Goal: Task Accomplishment & Management: Manage account settings

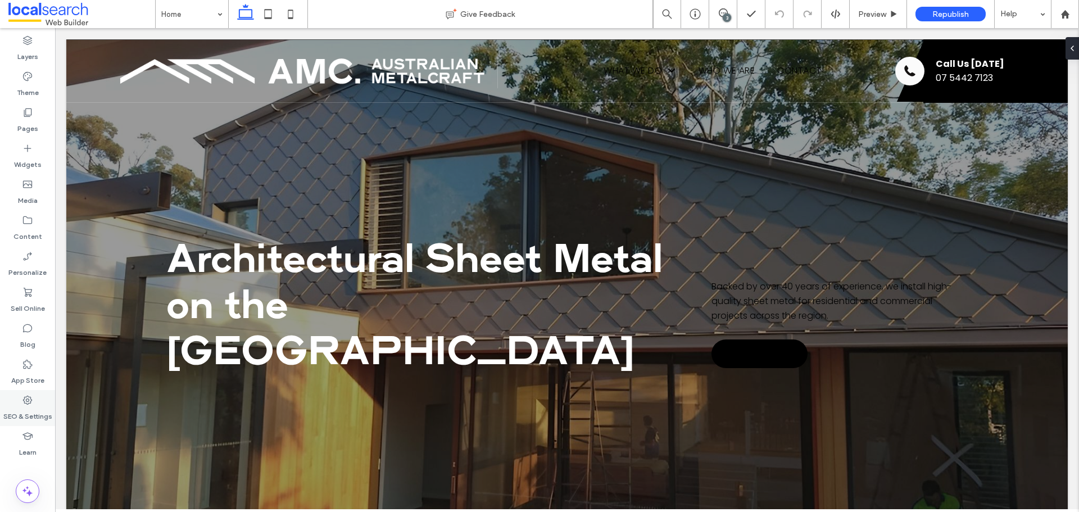
click at [19, 411] on label "SEO & Settings" at bounding box center [27, 414] width 49 height 16
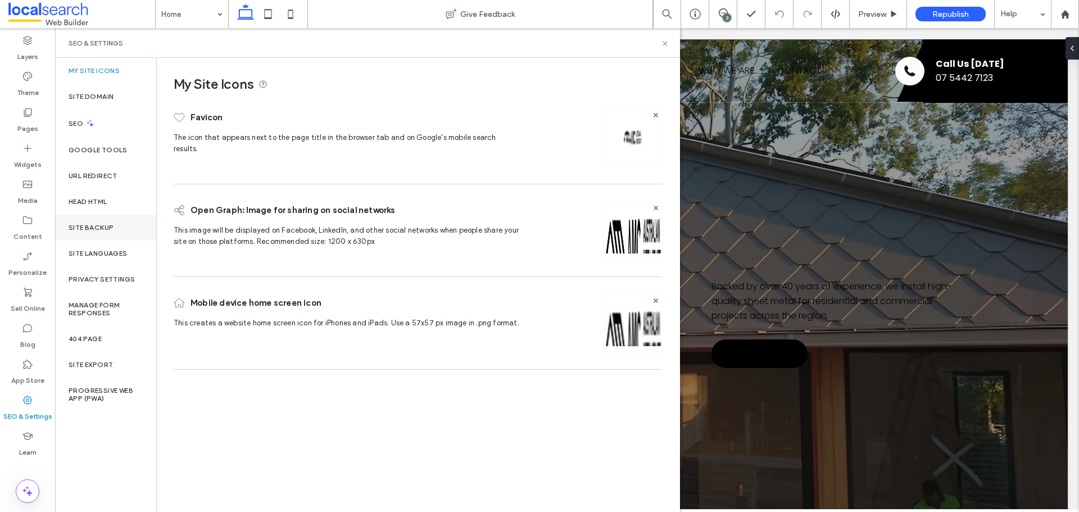
click at [89, 228] on label "Site Backup" at bounding box center [91, 228] width 45 height 8
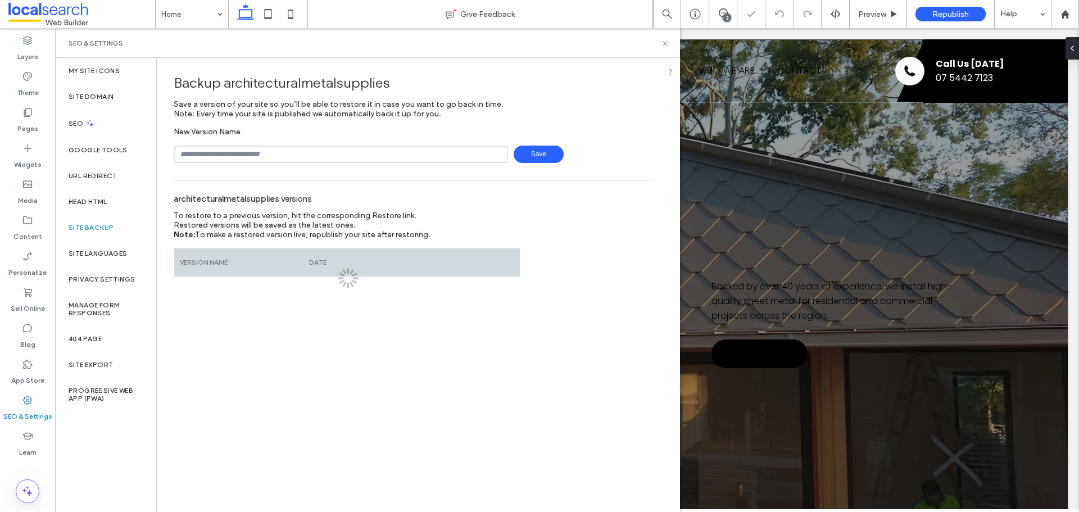
click at [249, 149] on input "text" at bounding box center [341, 154] width 334 height 17
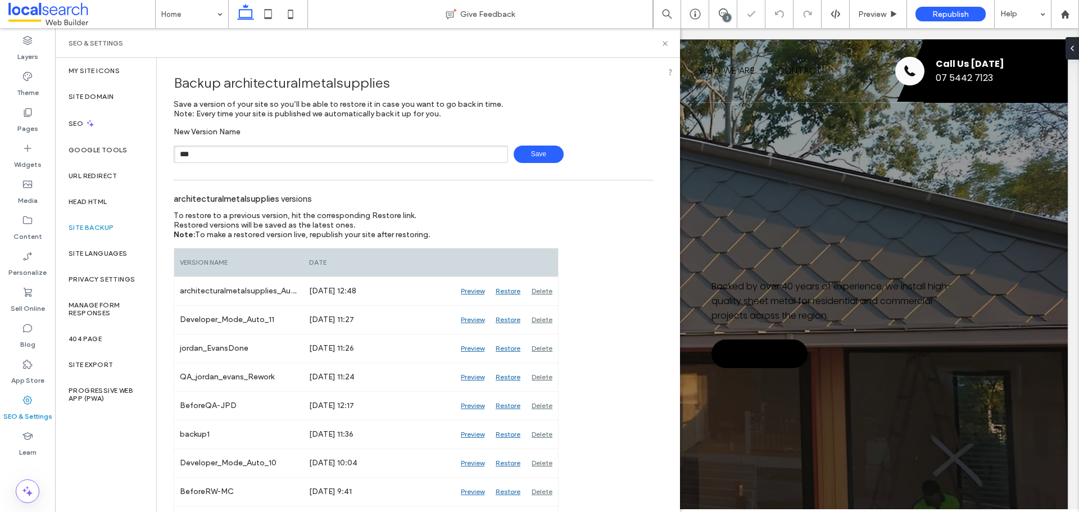
type input "**********"
click at [536, 152] on span "Save" at bounding box center [539, 154] width 50 height 17
click at [724, 15] on div "3" at bounding box center [727, 17] width 8 height 8
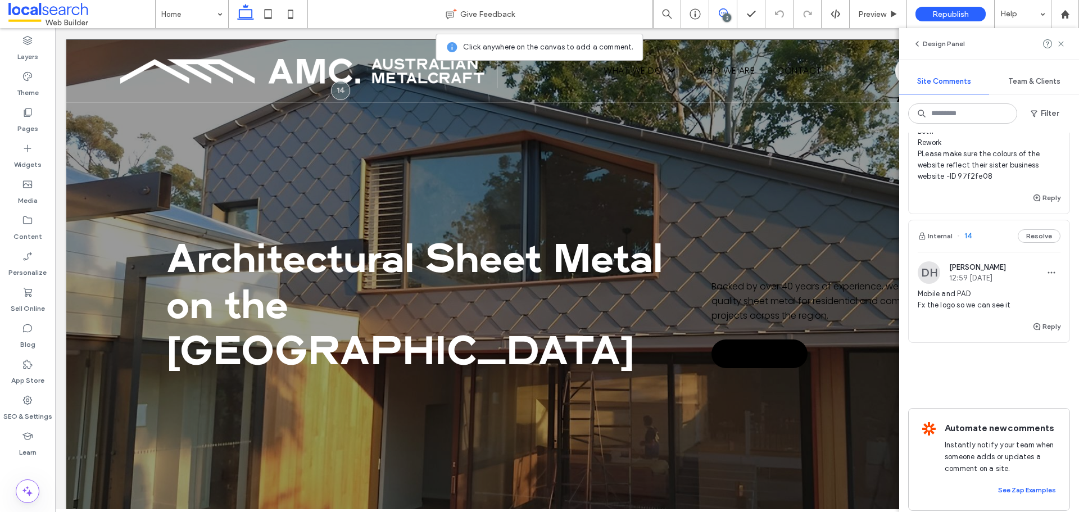
scroll to position [225, 0]
click at [991, 300] on span "Mobile and PAD Fx the logo so we can see it" at bounding box center [989, 299] width 143 height 22
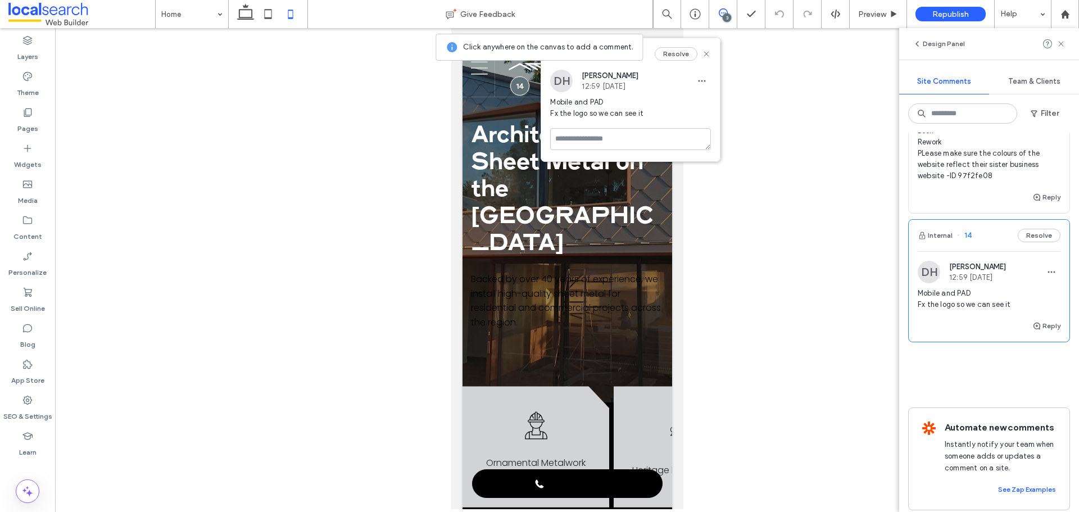
drag, startPoint x: 596, startPoint y: 48, endPoint x: 607, endPoint y: 69, distance: 23.9
click at [596, 48] on button "Internal" at bounding box center [583, 53] width 35 height 13
drag, startPoint x: 586, startPoint y: 55, endPoint x: 608, endPoint y: 48, distance: 22.9
click at [590, 76] on div "Internal Resolve DH Dean Howard 12:59 Aug 11 2025 Mobile and PAD Fx the logo so…" at bounding box center [630, 99] width 179 height 123
drag, startPoint x: 622, startPoint y: 43, endPoint x: 631, endPoint y: 44, distance: 9.6
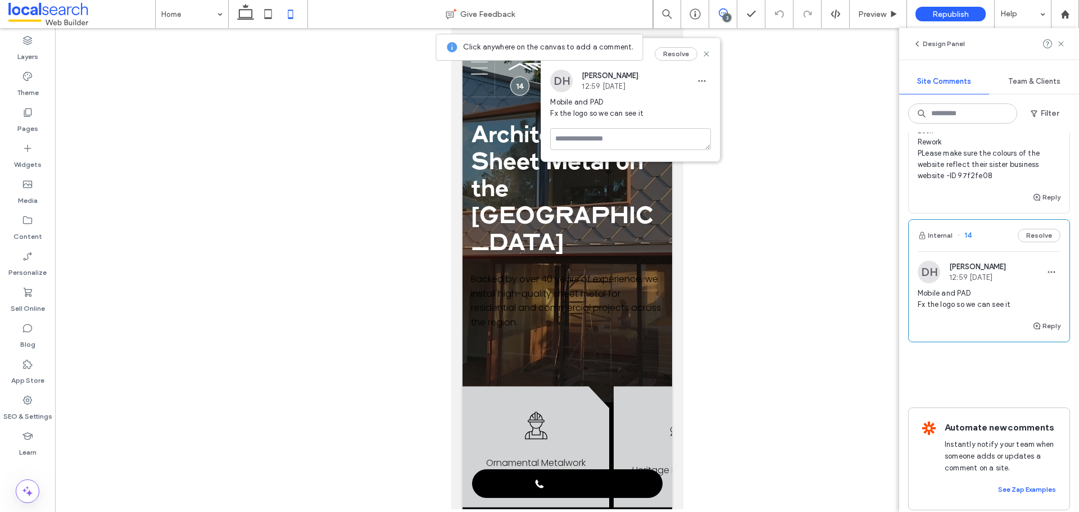
click at [624, 44] on div "Internal Resolve" at bounding box center [630, 53] width 179 height 31
click at [645, 43] on div "Internal Resolve" at bounding box center [630, 53] width 179 height 31
click at [647, 46] on div "Internal Resolve" at bounding box center [630, 53] width 179 height 31
drag, startPoint x: 647, startPoint y: 46, endPoint x: 638, endPoint y: 74, distance: 29.7
click at [638, 74] on div "Internal Resolve DH Dean Howard 12:59 Aug 11 2025 Mobile and PAD Fx the logo so…" at bounding box center [630, 99] width 179 height 123
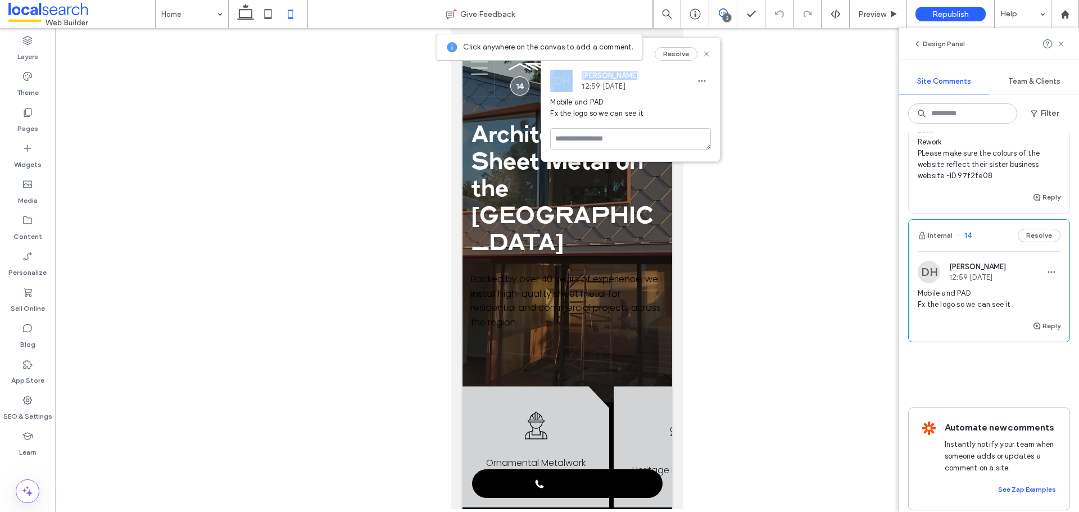
click at [638, 72] on span "Dean Howard" at bounding box center [610, 75] width 57 height 8
click at [450, 43] on div at bounding box center [567, 268] width 1024 height 481
click at [706, 55] on use at bounding box center [706, 53] width 5 height 5
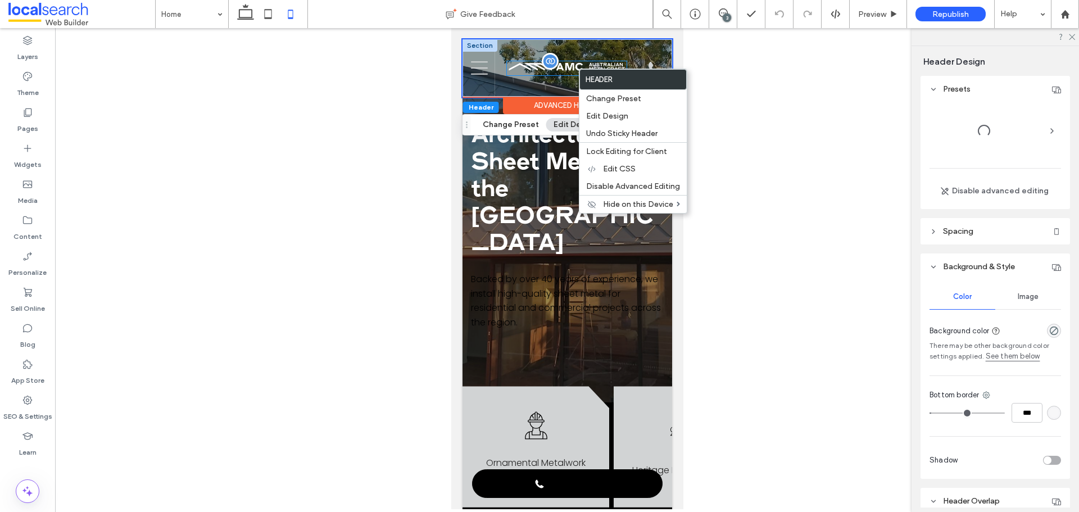
scroll to position [0, 0]
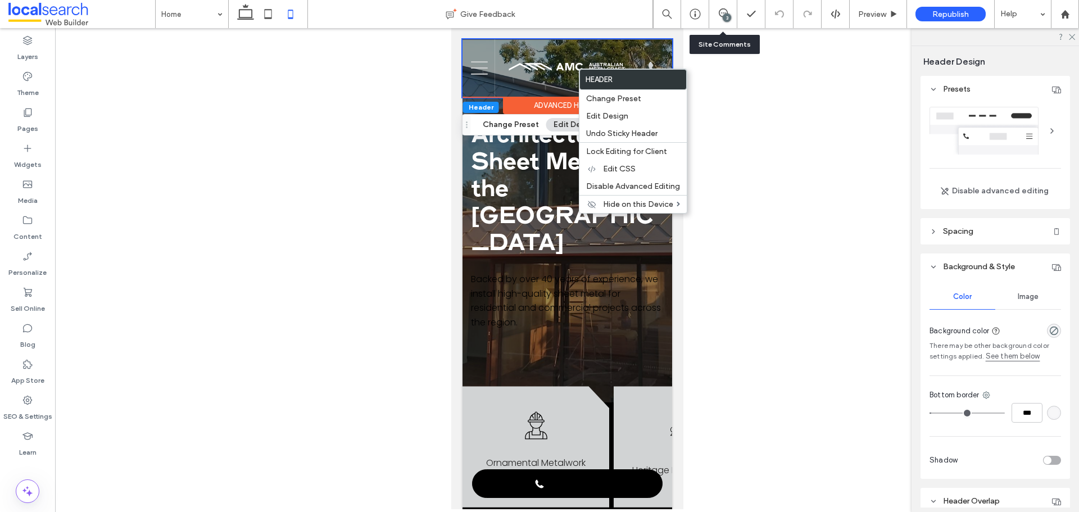
click at [720, 20] on div "3" at bounding box center [723, 14] width 28 height 28
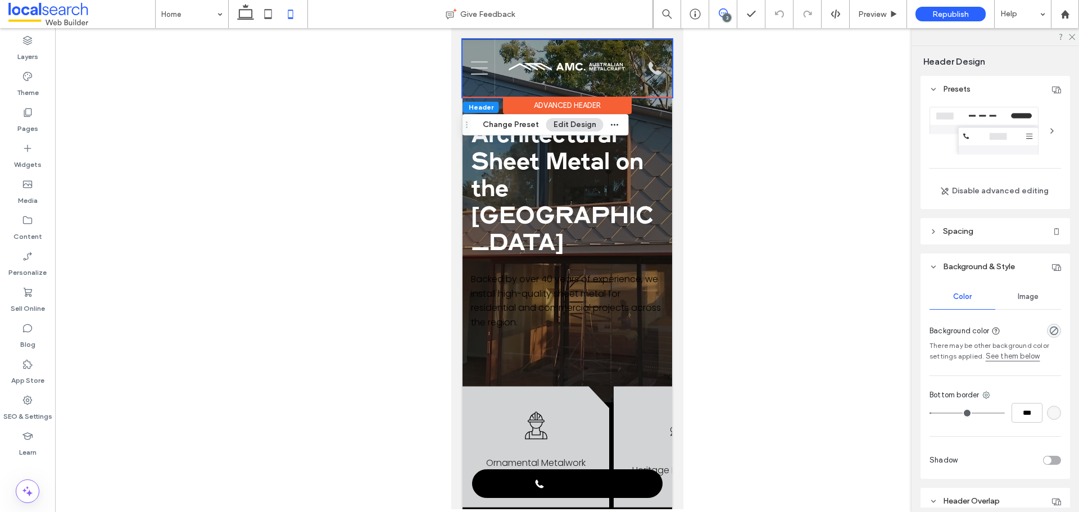
click at [719, 12] on use at bounding box center [723, 12] width 9 height 9
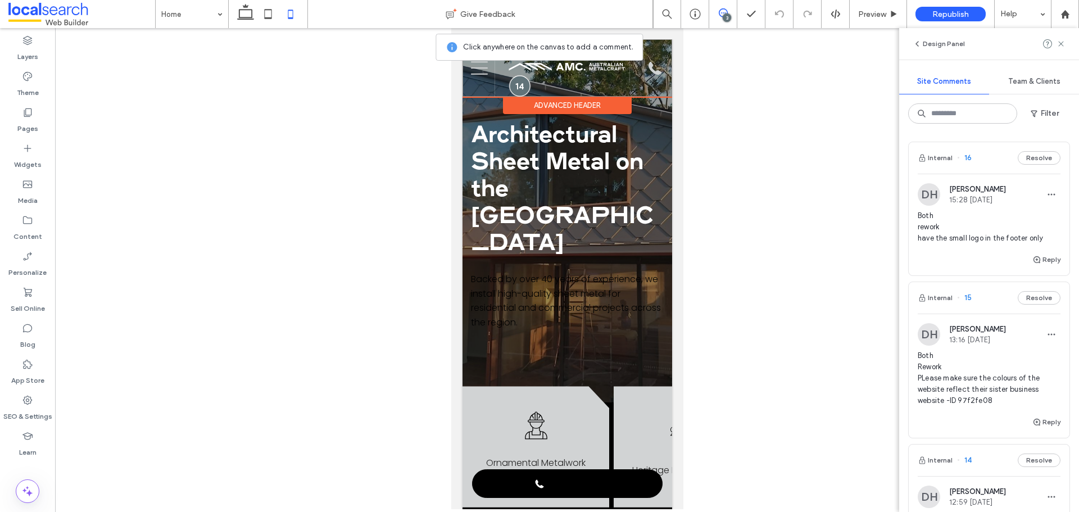
click at [517, 83] on div at bounding box center [519, 85] width 21 height 21
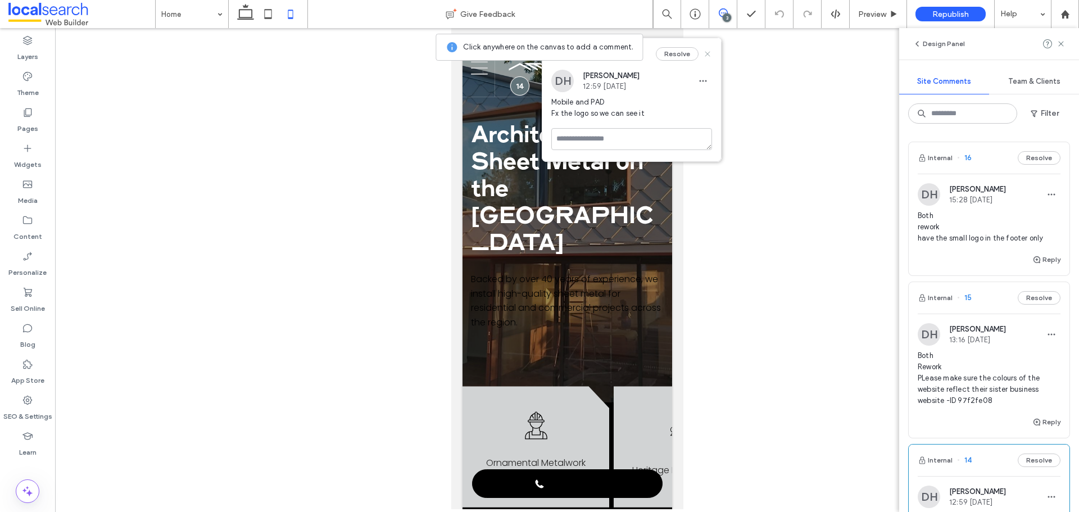
click at [705, 55] on icon at bounding box center [707, 53] width 9 height 9
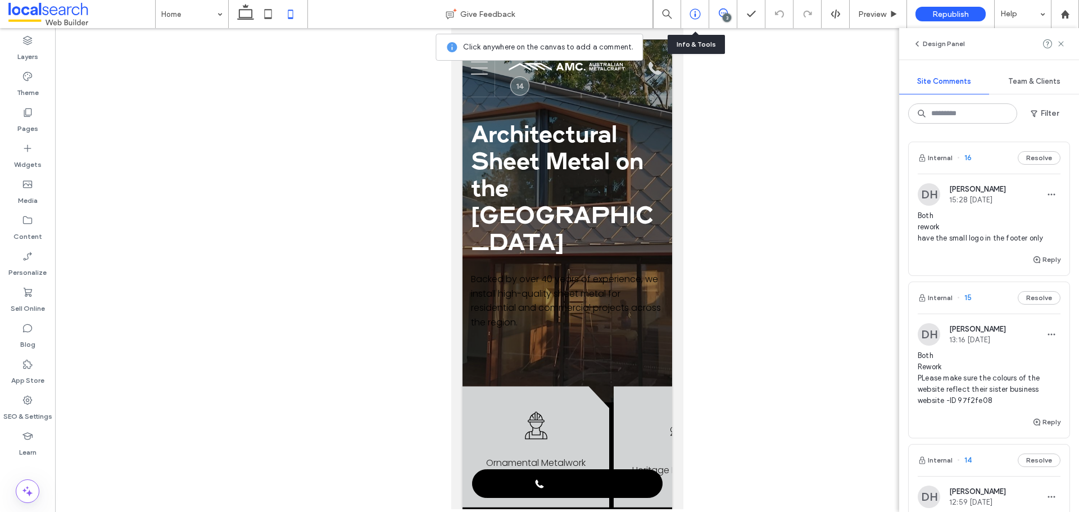
click at [696, 12] on icon at bounding box center [695, 13] width 11 height 11
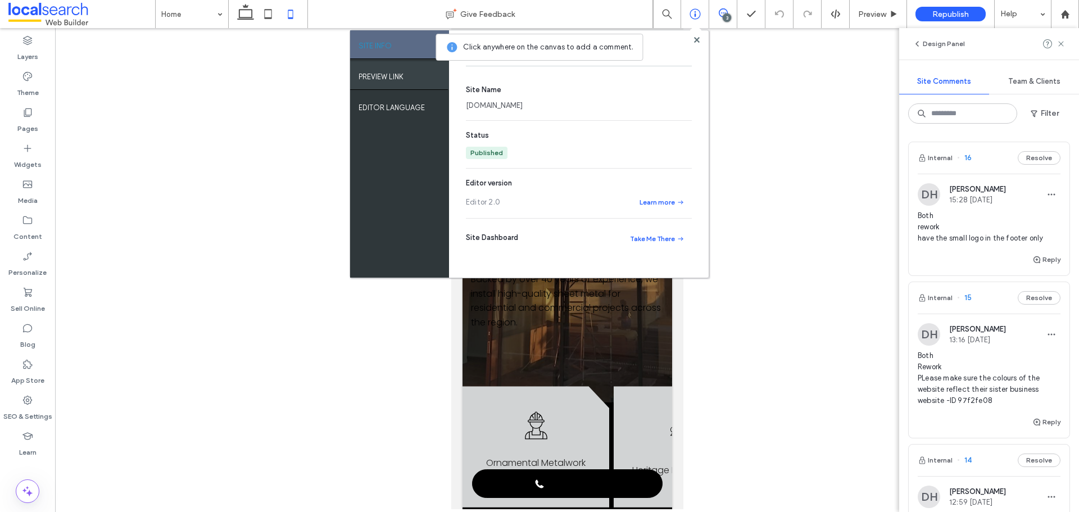
click at [389, 79] on label "PREVIEW LINK" at bounding box center [381, 74] width 45 height 14
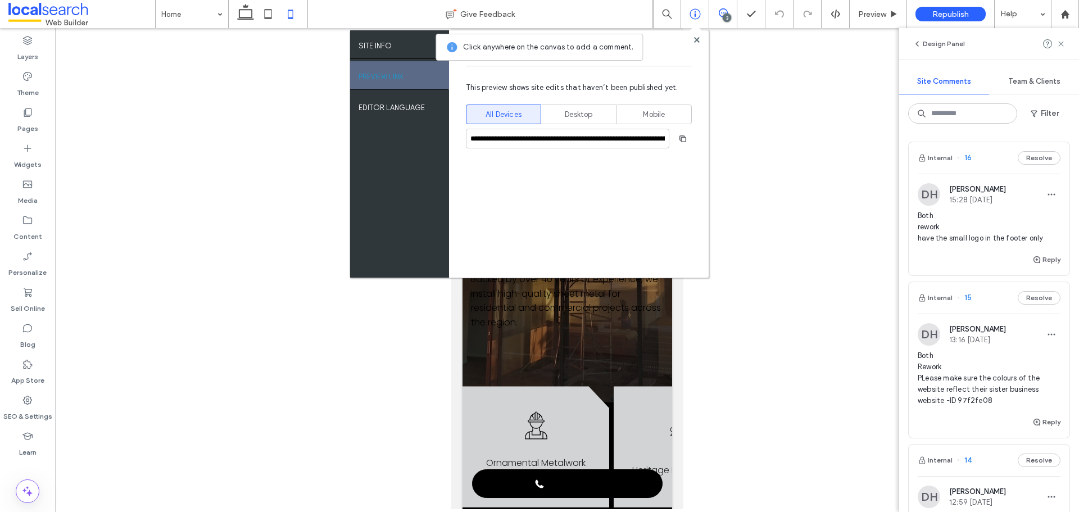
click at [673, 143] on div "**********" at bounding box center [579, 139] width 226 height 20
click at [679, 137] on use "button" at bounding box center [682, 138] width 7 height 7
click at [699, 39] on icon at bounding box center [697, 40] width 6 height 6
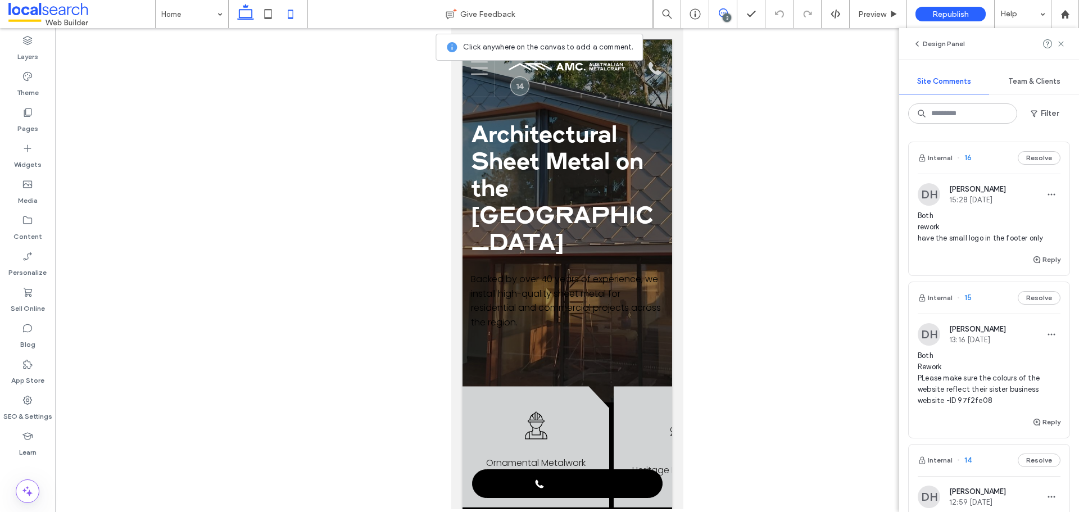
click at [251, 15] on icon at bounding box center [245, 14] width 22 height 22
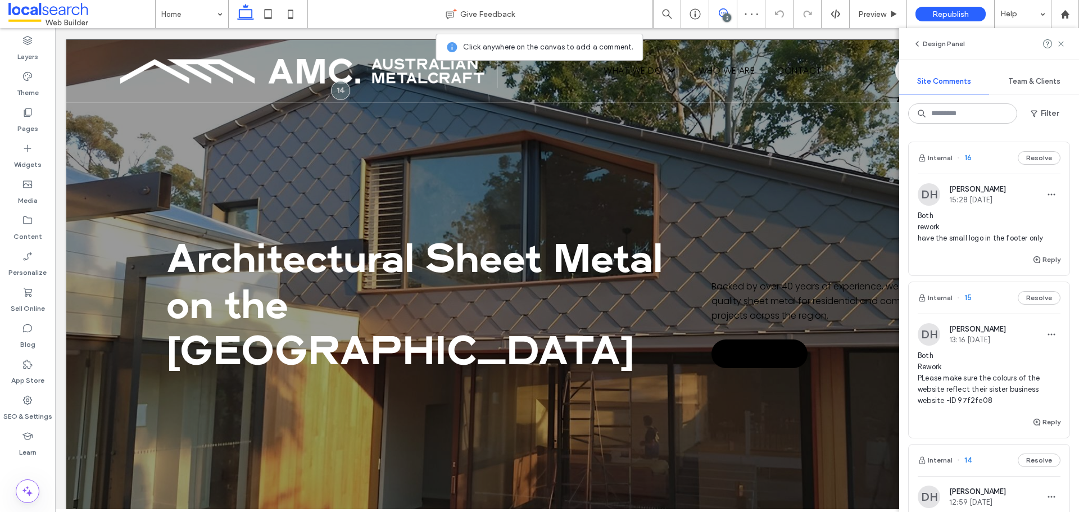
click at [992, 396] on span "Both Rework PLease make sure the colours of the website reflect their sister bu…" at bounding box center [989, 378] width 143 height 56
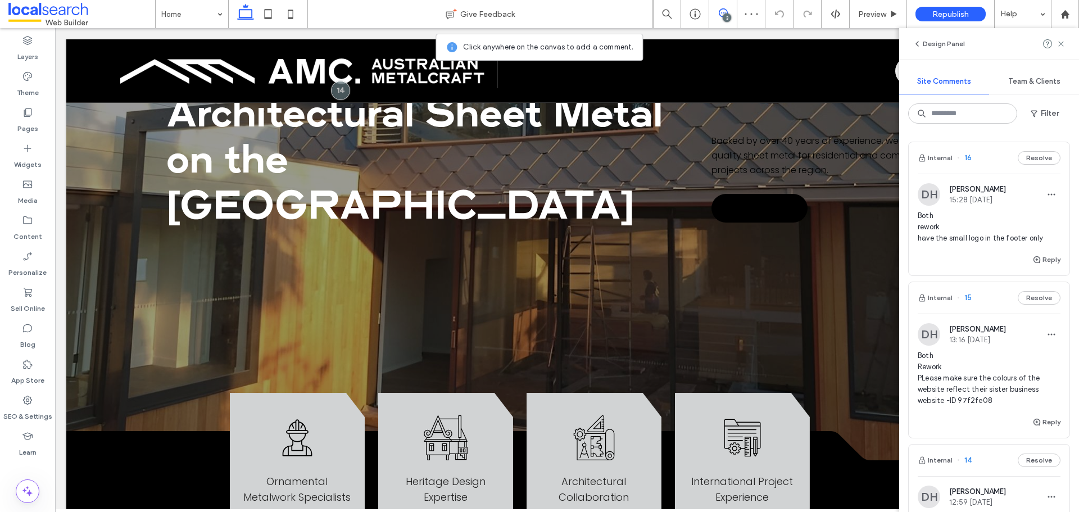
scroll to position [421, 0]
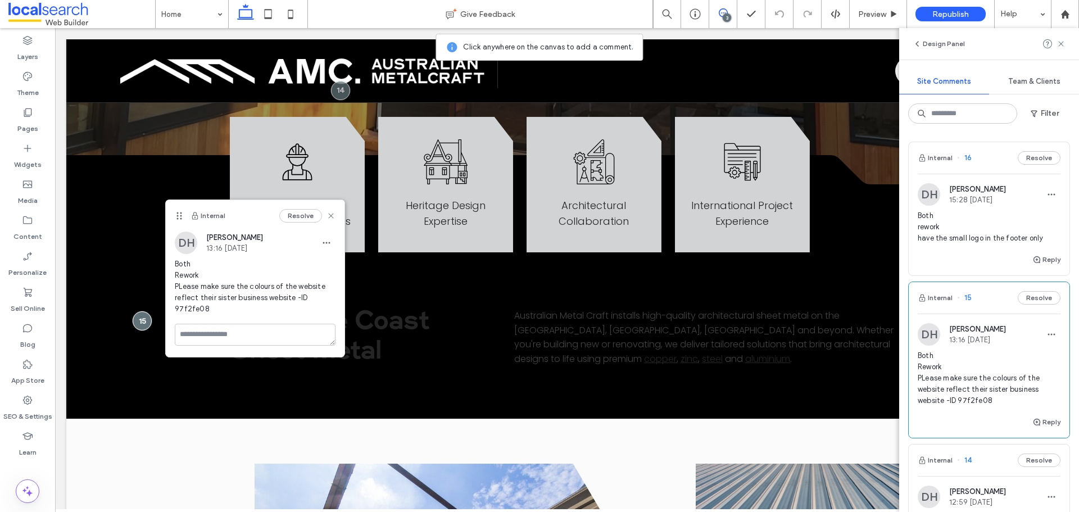
click at [198, 312] on span "Both Rework PLease make sure the colours of the website reflect their sister bu…" at bounding box center [255, 287] width 161 height 56
copy span "97f2fe08"
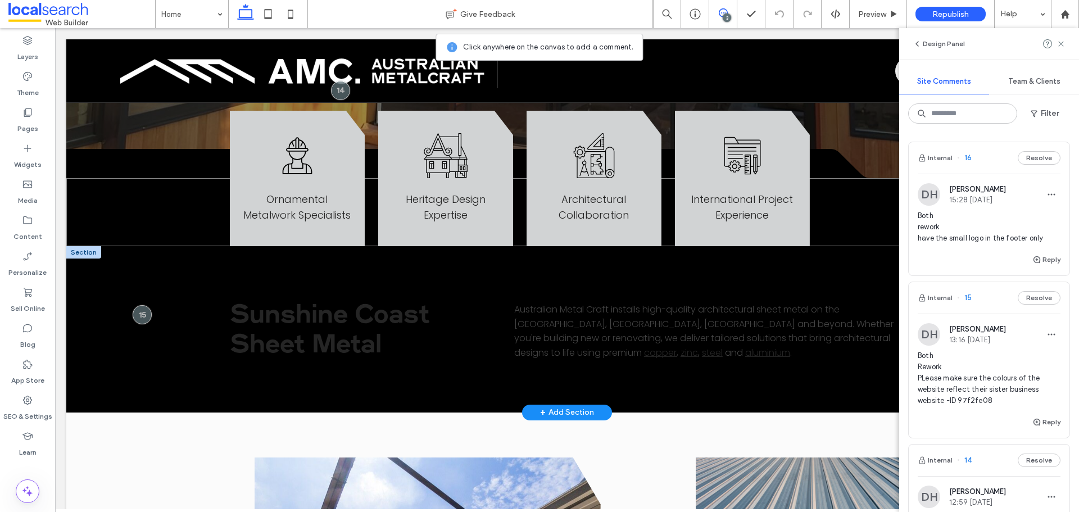
scroll to position [478, 0]
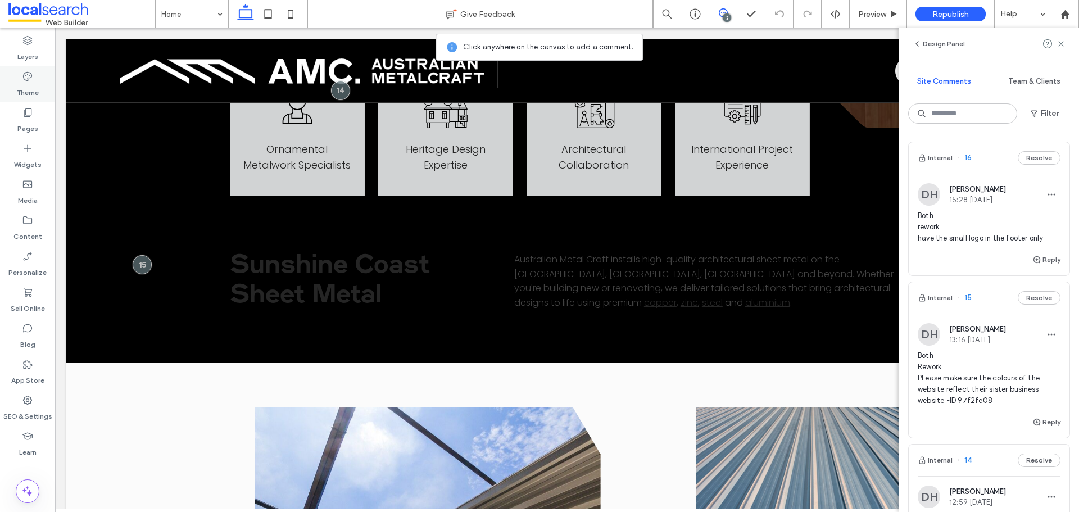
drag, startPoint x: 37, startPoint y: 79, endPoint x: 252, endPoint y: 303, distance: 311.2
click at [37, 79] on div "Theme" at bounding box center [27, 84] width 55 height 36
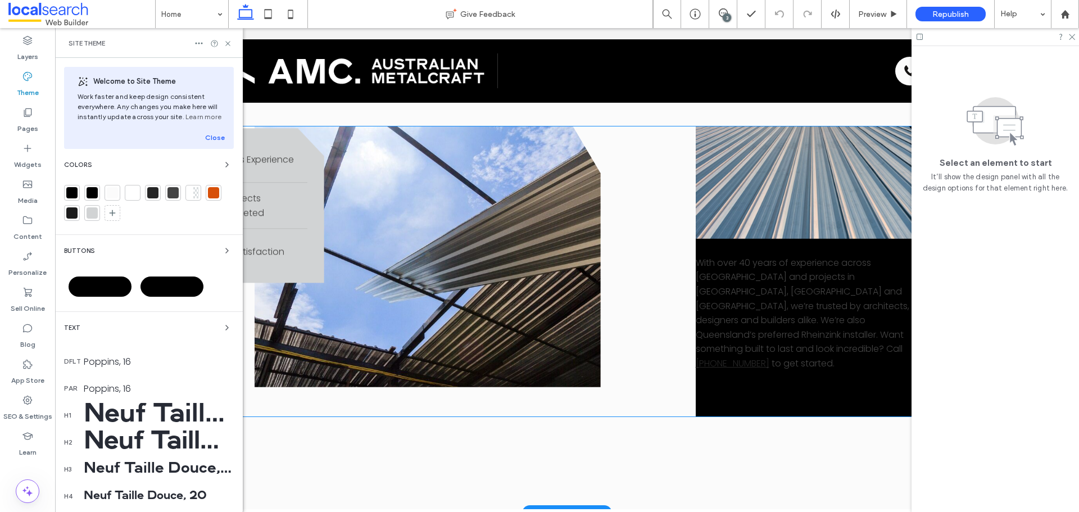
scroll to position [1040, 0]
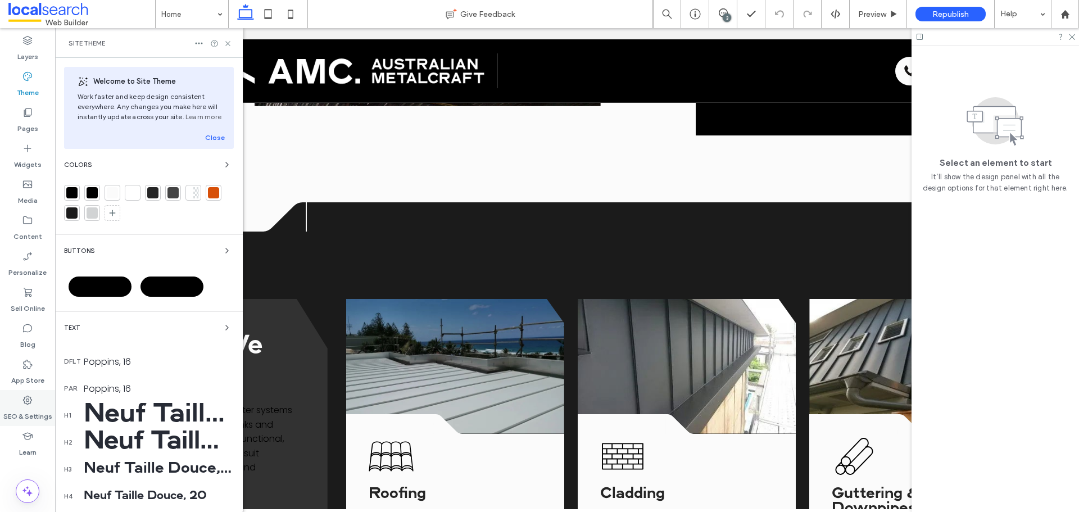
click at [28, 416] on label "SEO & Settings" at bounding box center [27, 414] width 49 height 16
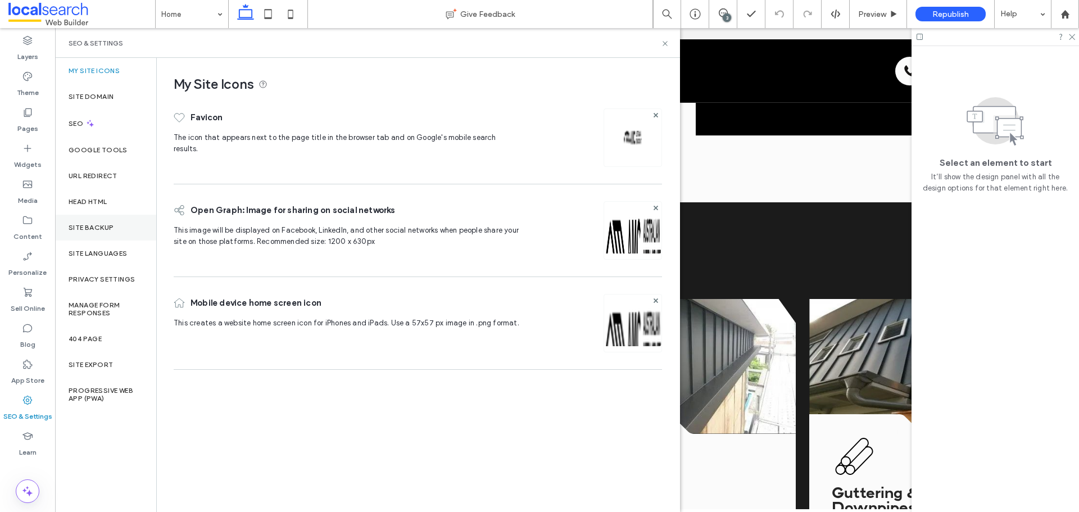
click at [123, 230] on div "Site Backup" at bounding box center [105, 228] width 101 height 26
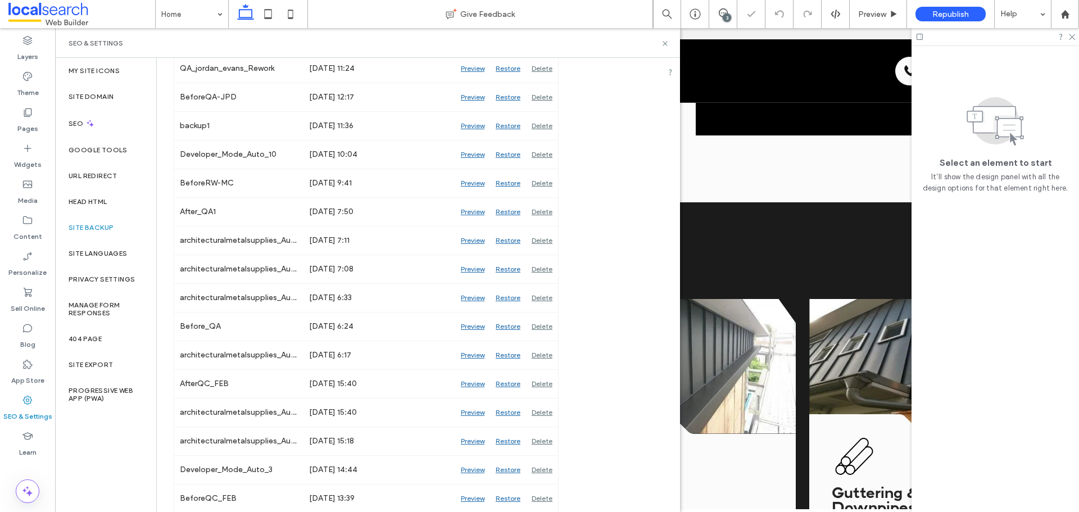
scroll to position [482, 0]
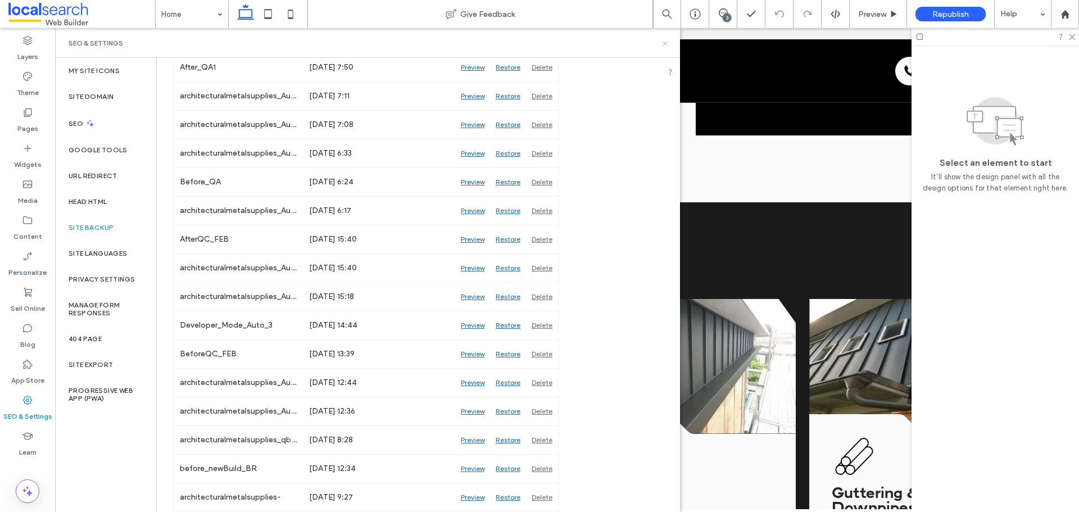
click at [665, 43] on use at bounding box center [665, 43] width 4 height 4
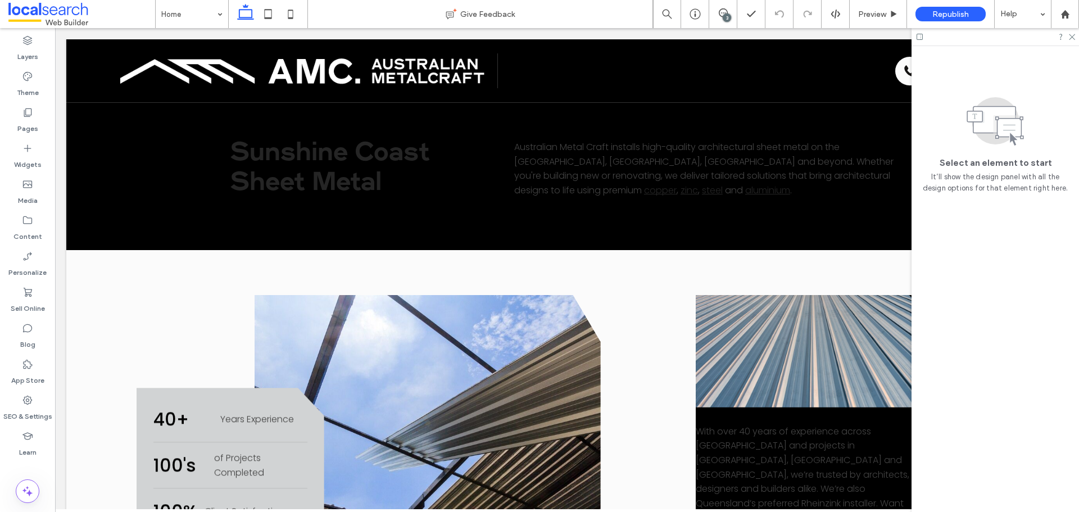
scroll to position [421, 0]
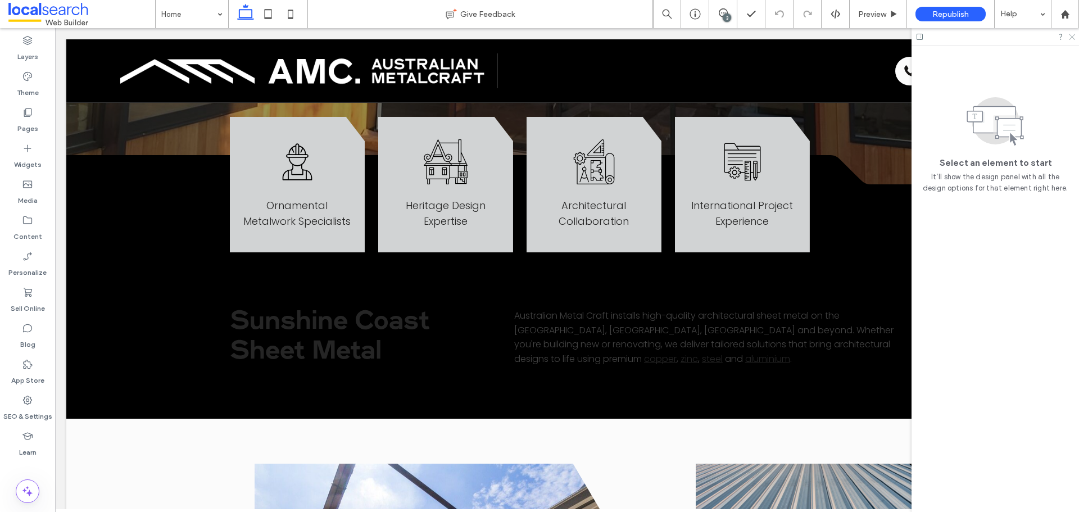
click at [1072, 38] on icon at bounding box center [1071, 36] width 7 height 7
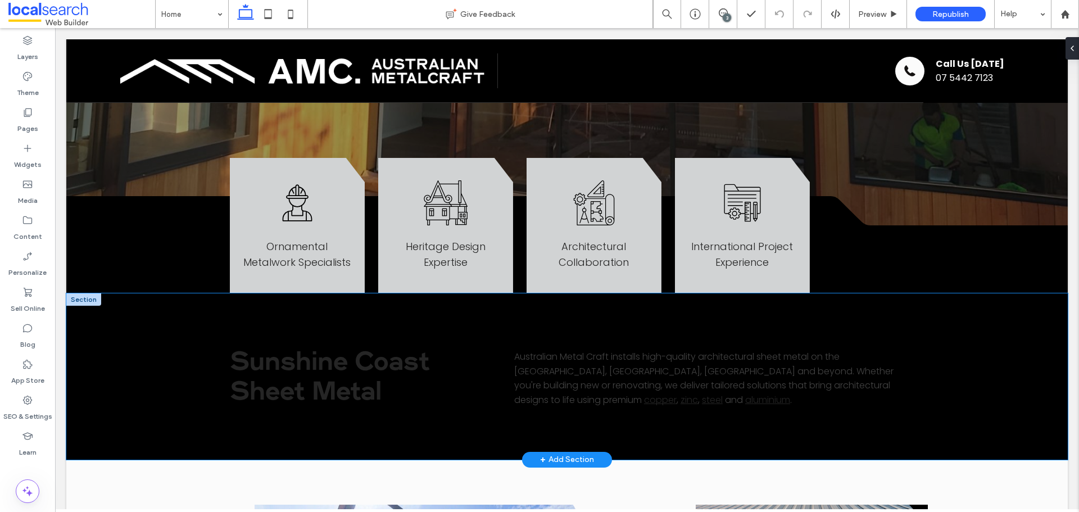
scroll to position [365, 0]
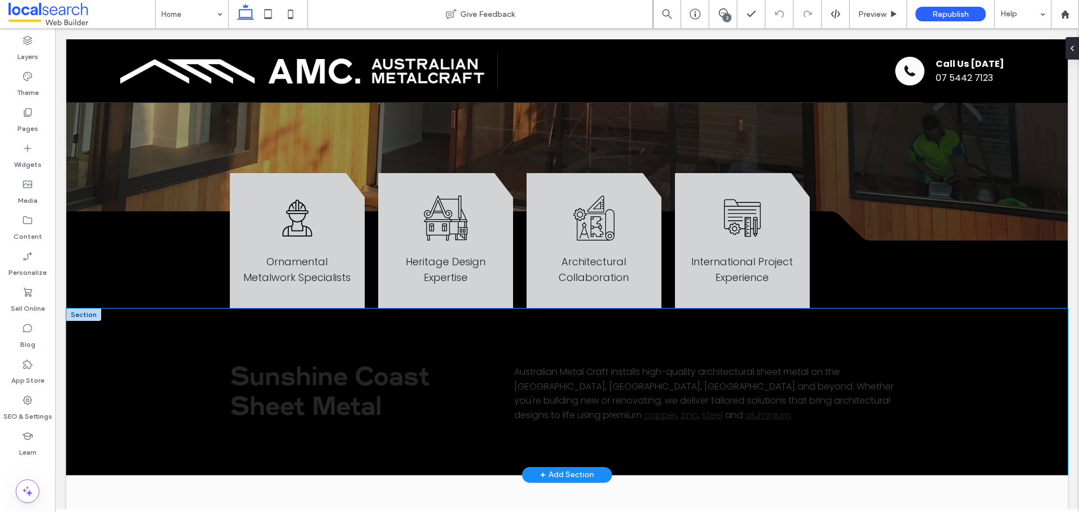
click at [117, 309] on div "Sunshine Coast Sheet Metal Australian Metal Craft installs high-quality archite…" at bounding box center [566, 392] width 1001 height 166
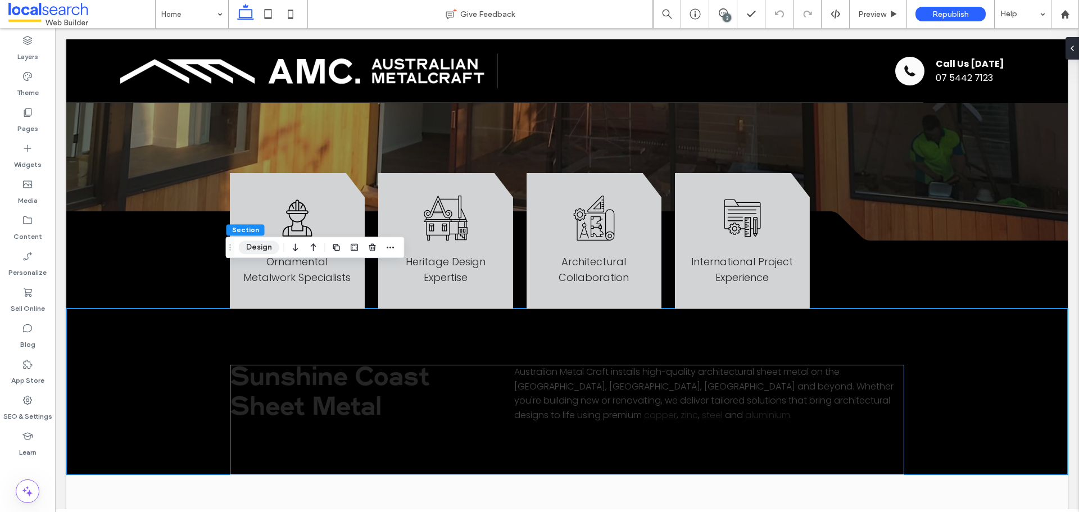
click at [256, 248] on button "Design" at bounding box center [259, 247] width 40 height 13
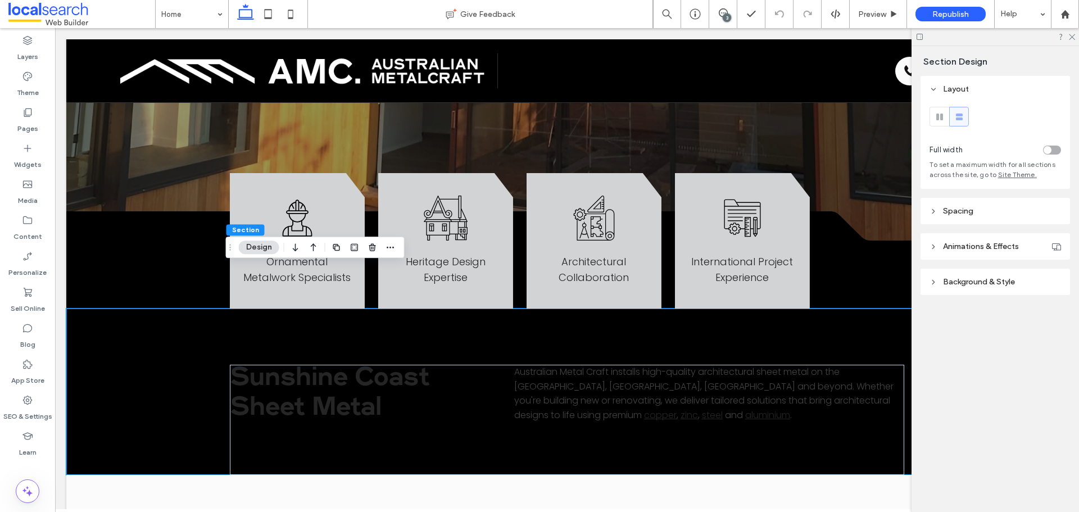
click at [971, 285] on span "Background & Style" at bounding box center [979, 282] width 72 height 10
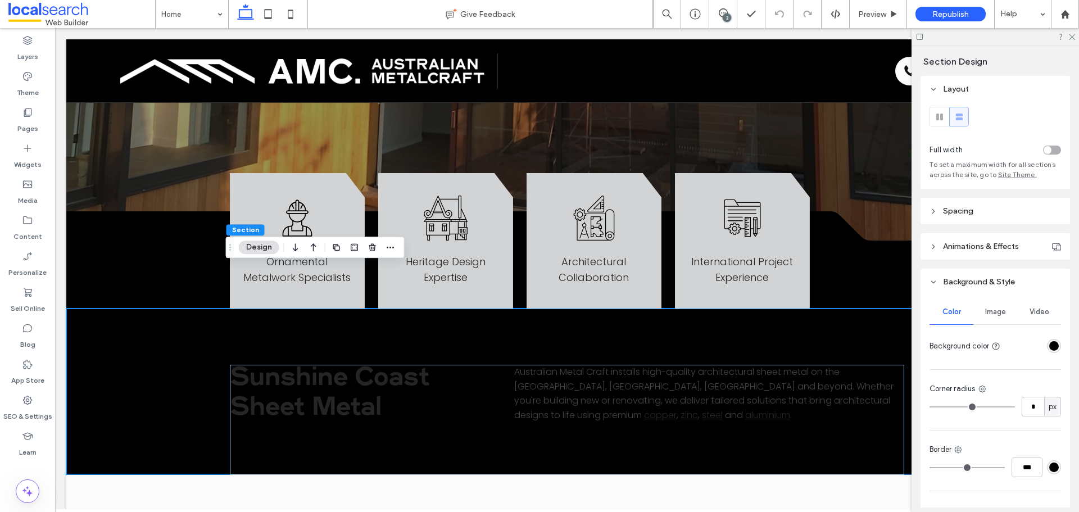
click at [1052, 344] on div "rgba(0, 0, 0, 1)" at bounding box center [1054, 346] width 10 height 10
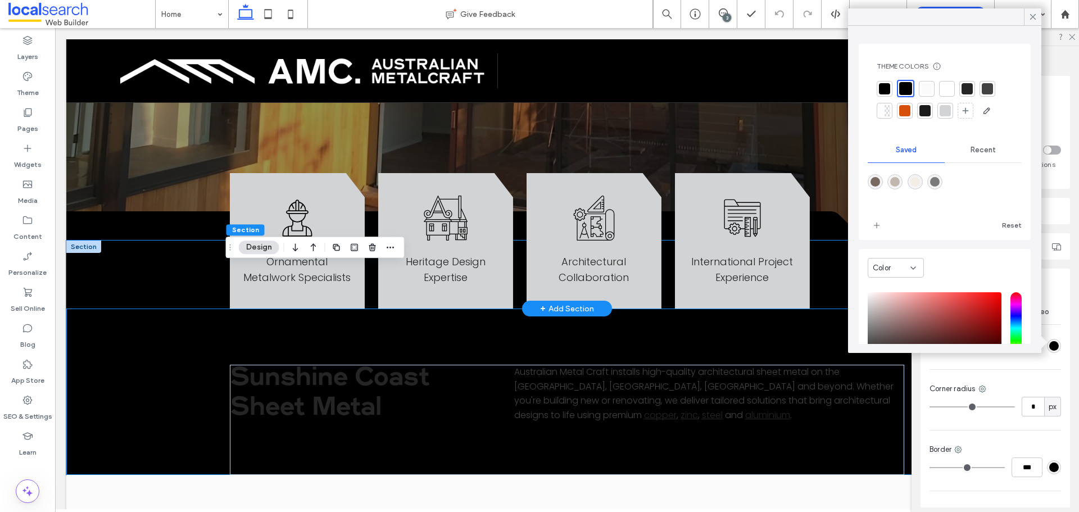
click at [147, 241] on div "Worker Icon Ornamental Metalwork Specialists Heritage Design Icon Heritage Desi…" at bounding box center [566, 275] width 1001 height 69
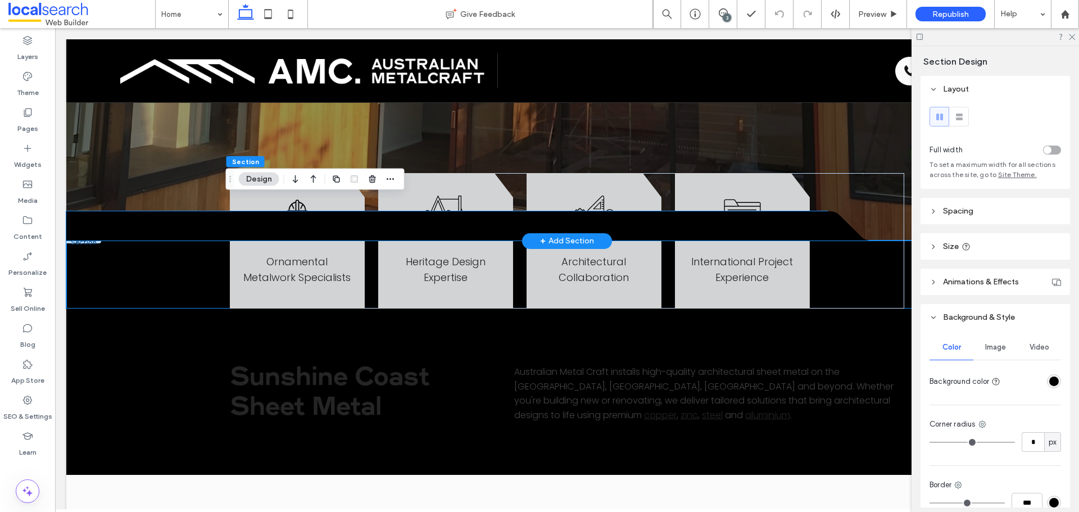
click at [161, 211] on div at bounding box center [446, 225] width 761 height 29
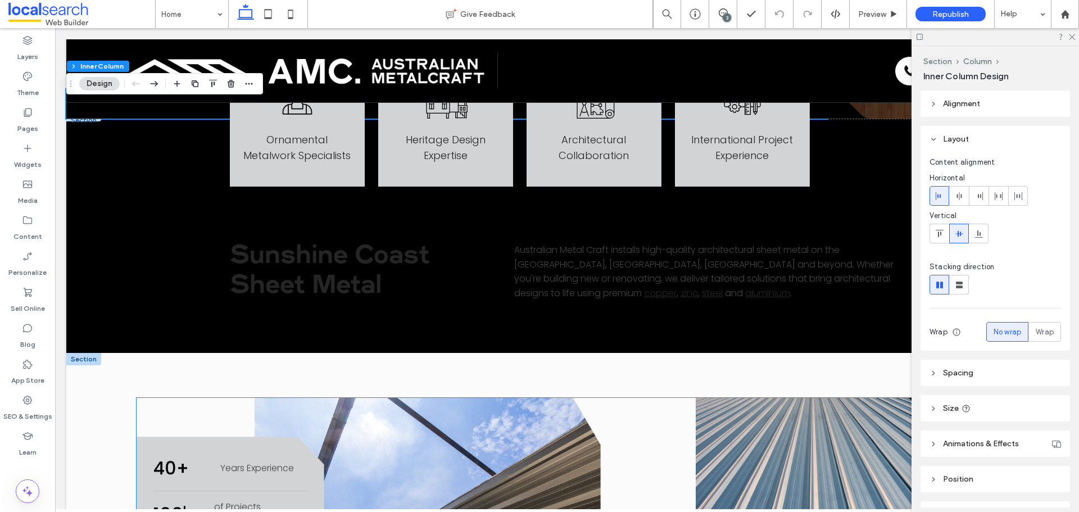
scroll to position [421, 0]
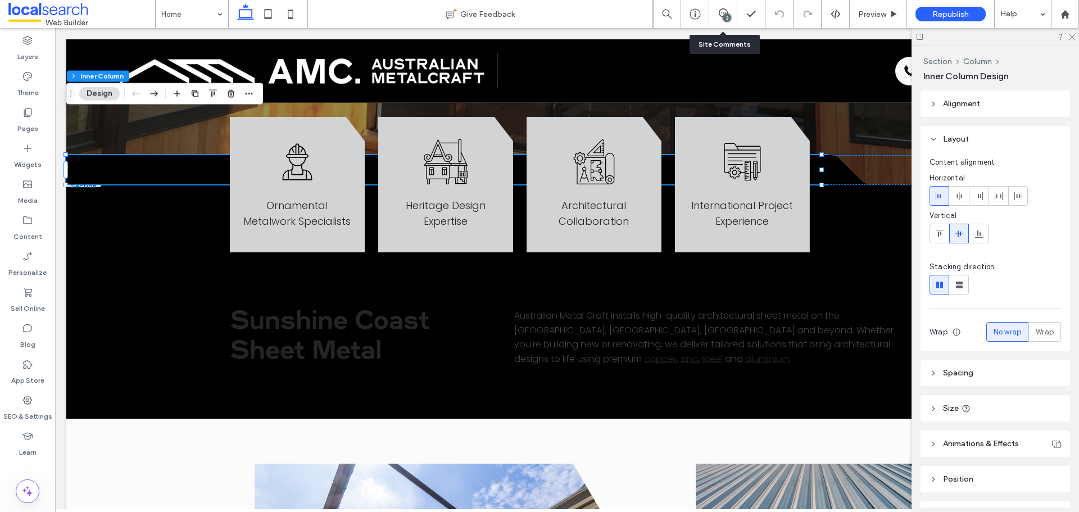
click at [714, 21] on div "3" at bounding box center [723, 14] width 28 height 28
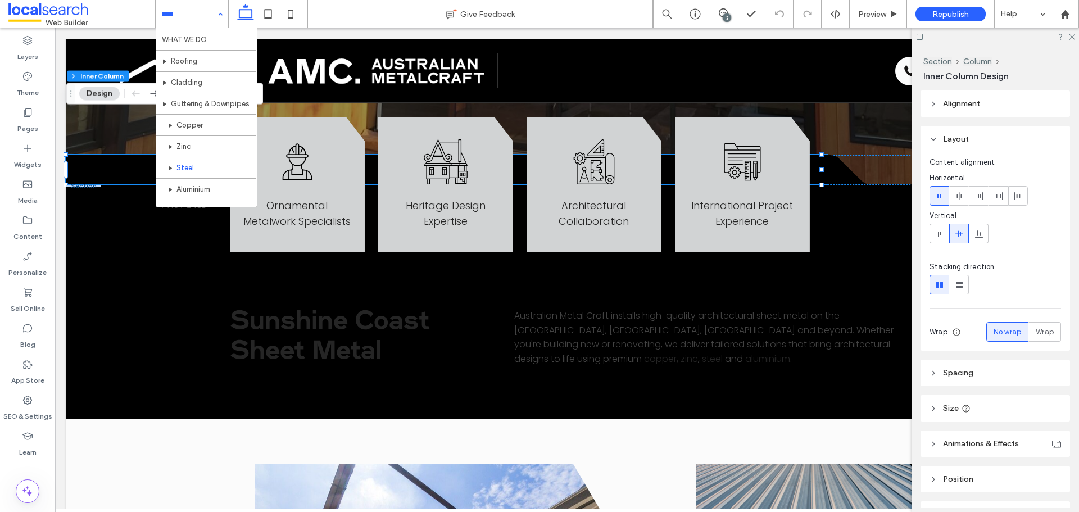
scroll to position [55, 0]
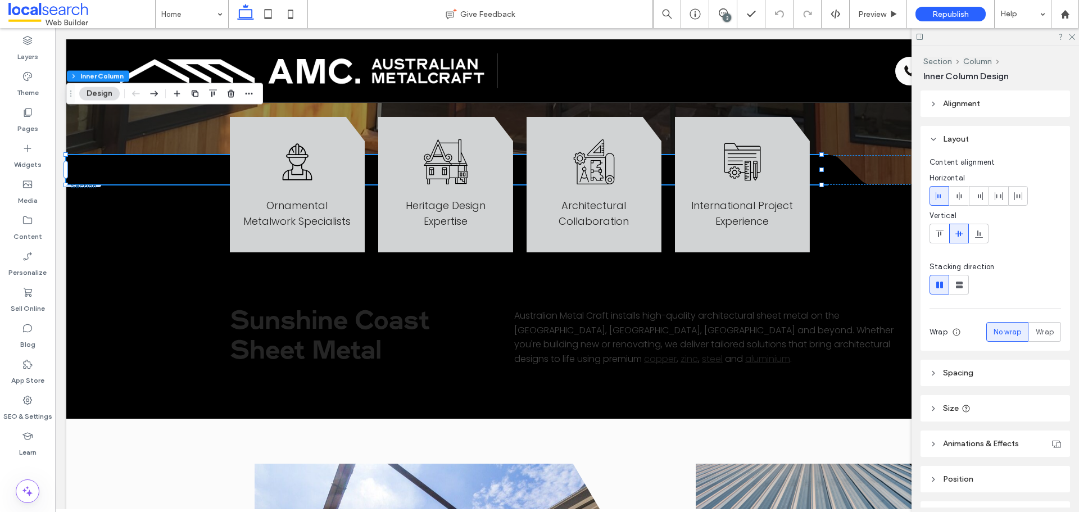
click at [724, 15] on div "3" at bounding box center [727, 17] width 8 height 8
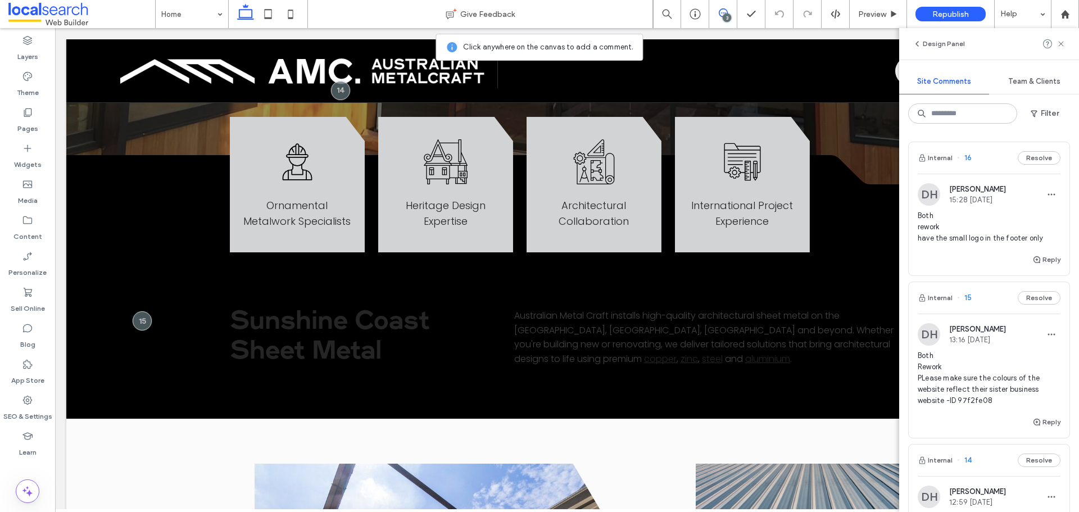
click at [1024, 235] on span "Both rework have the small logo in the footer only" at bounding box center [989, 227] width 143 height 34
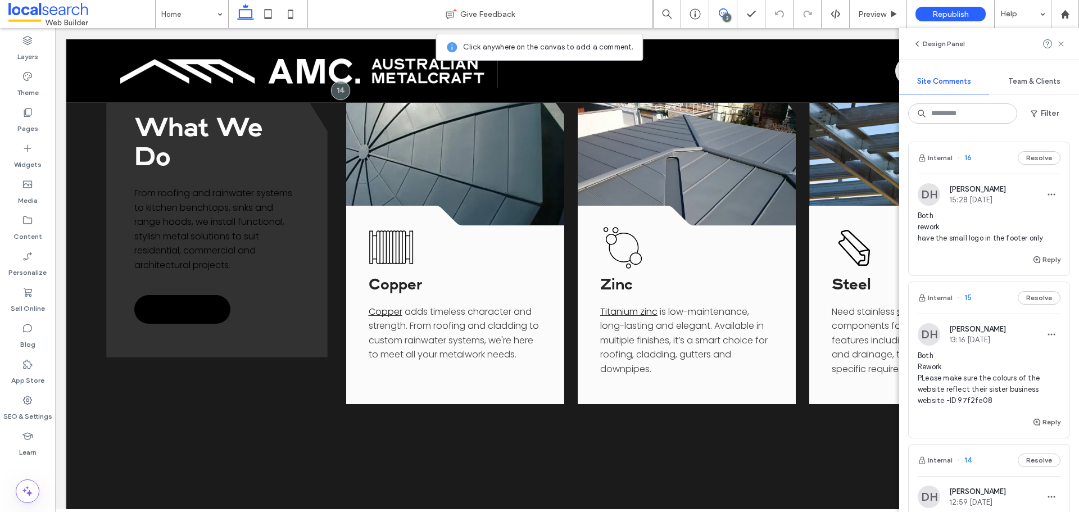
scroll to position [3135, 0]
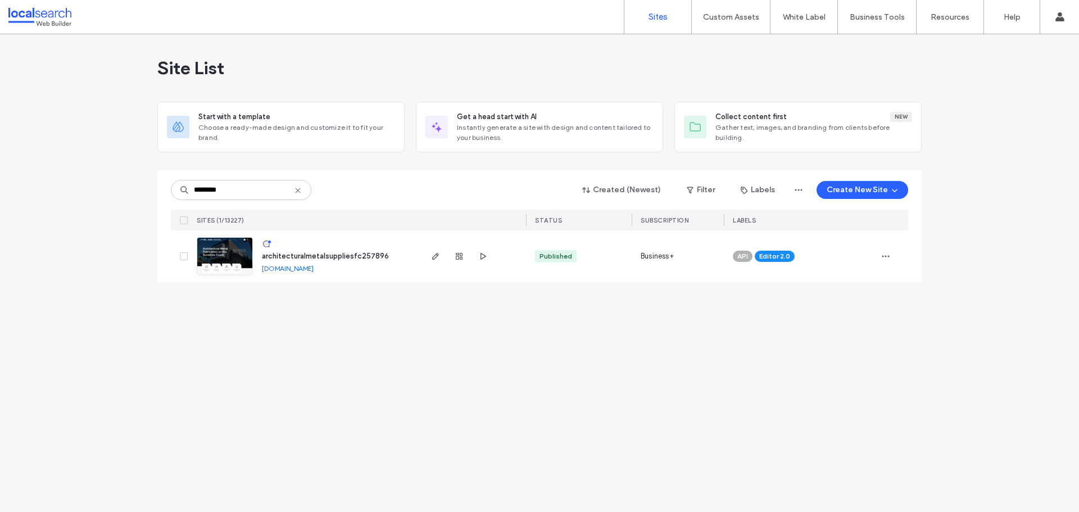
type input "********"
click at [484, 255] on use "button" at bounding box center [483, 256] width 6 height 7
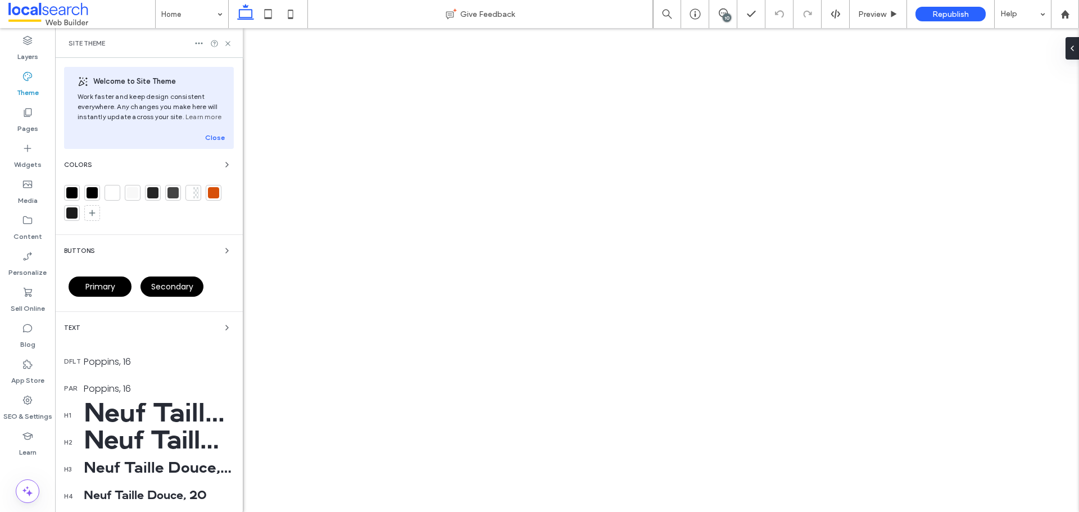
click at [174, 167] on div "Colors" at bounding box center [149, 164] width 170 height 13
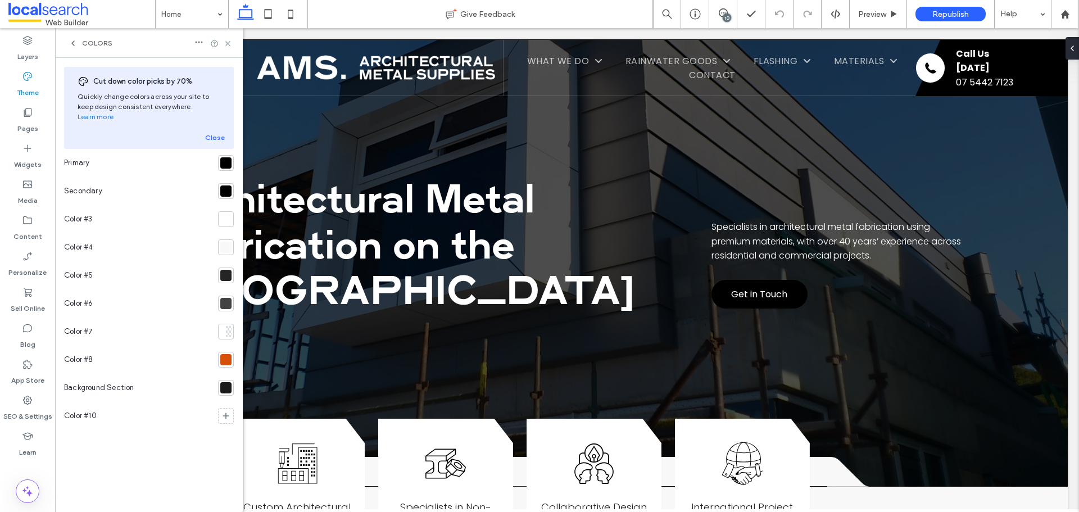
click at [224, 158] on div at bounding box center [225, 162] width 11 height 11
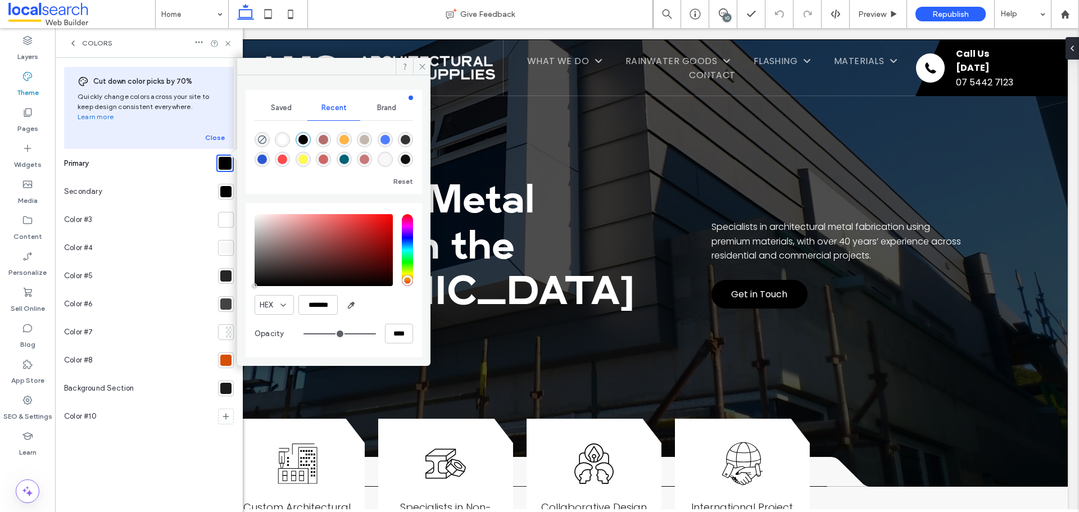
click at [225, 186] on div at bounding box center [225, 191] width 11 height 11
click at [225, 45] on icon at bounding box center [228, 43] width 8 height 8
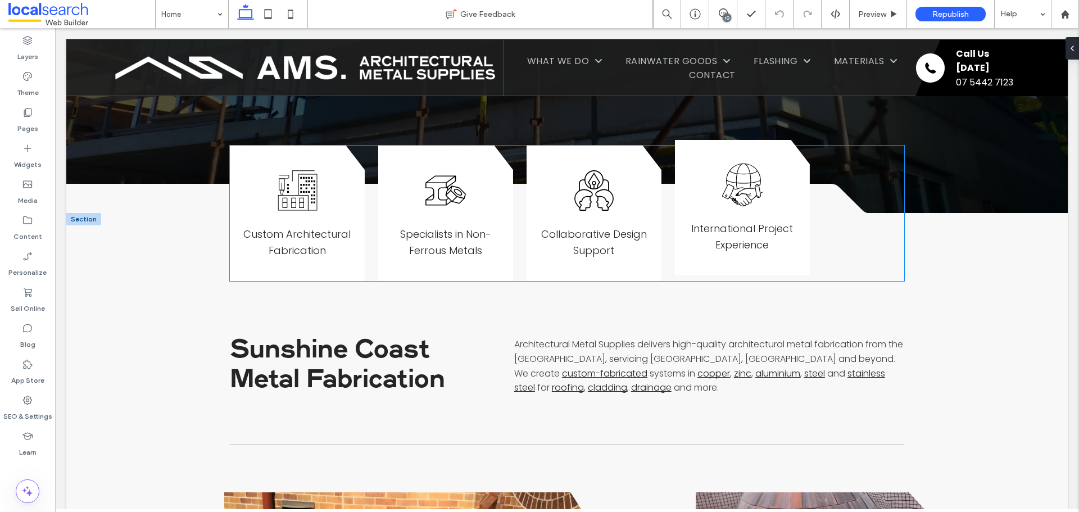
scroll to position [337, 0]
